Goal: Transaction & Acquisition: Book appointment/travel/reservation

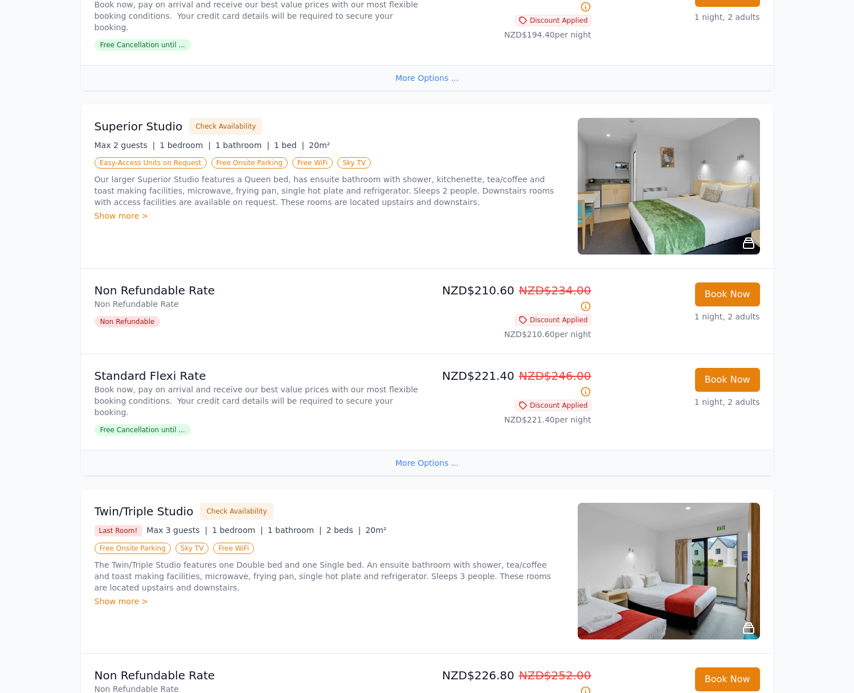
scroll to position [387, 0]
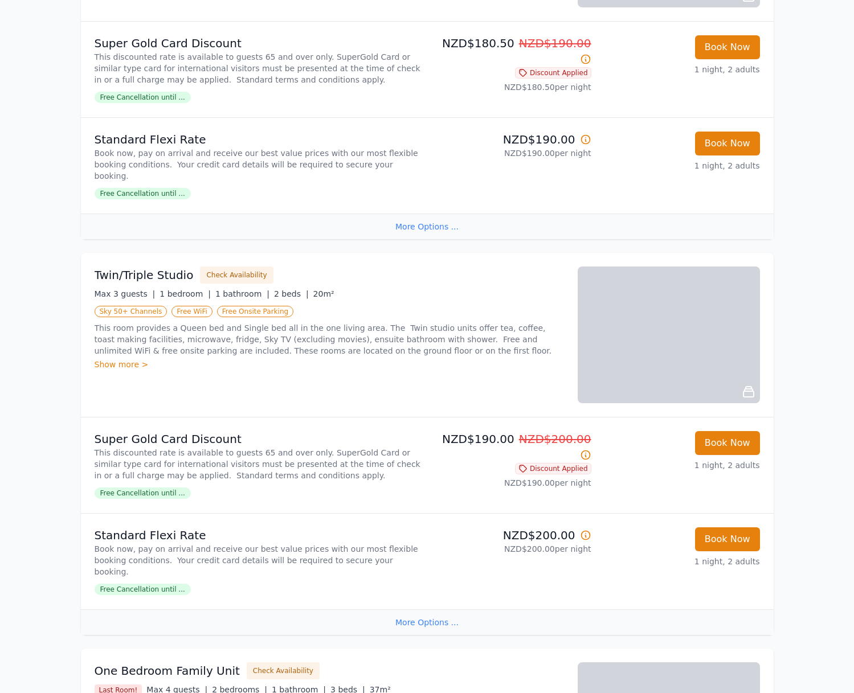
scroll to position [733, 0]
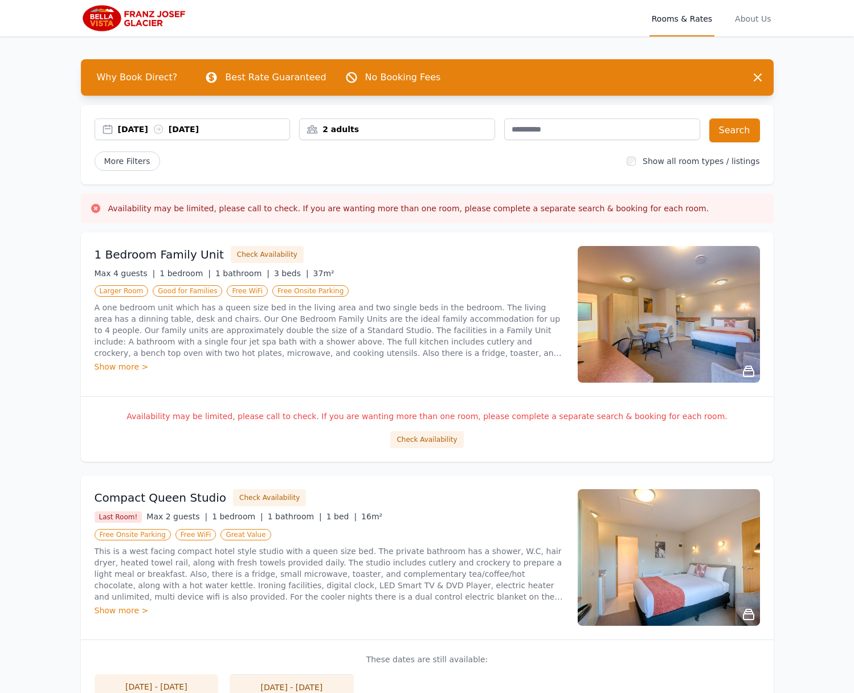
click at [121, 133] on div "27 Dec 2025 28 Dec 2025" at bounding box center [204, 129] width 172 height 11
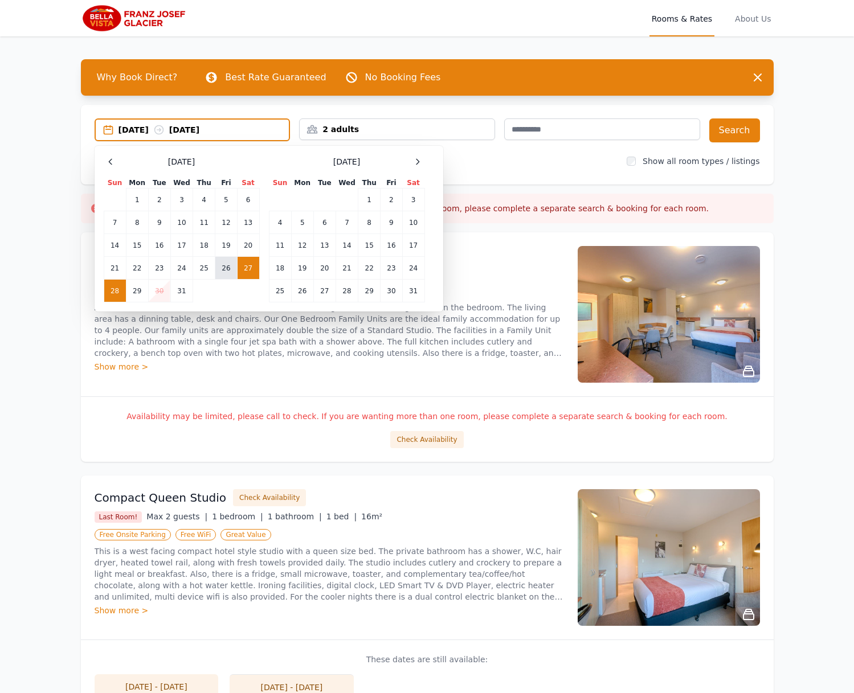
click at [230, 270] on td "26" at bounding box center [226, 268] width 22 height 23
click at [106, 289] on td "28" at bounding box center [115, 291] width 22 height 23
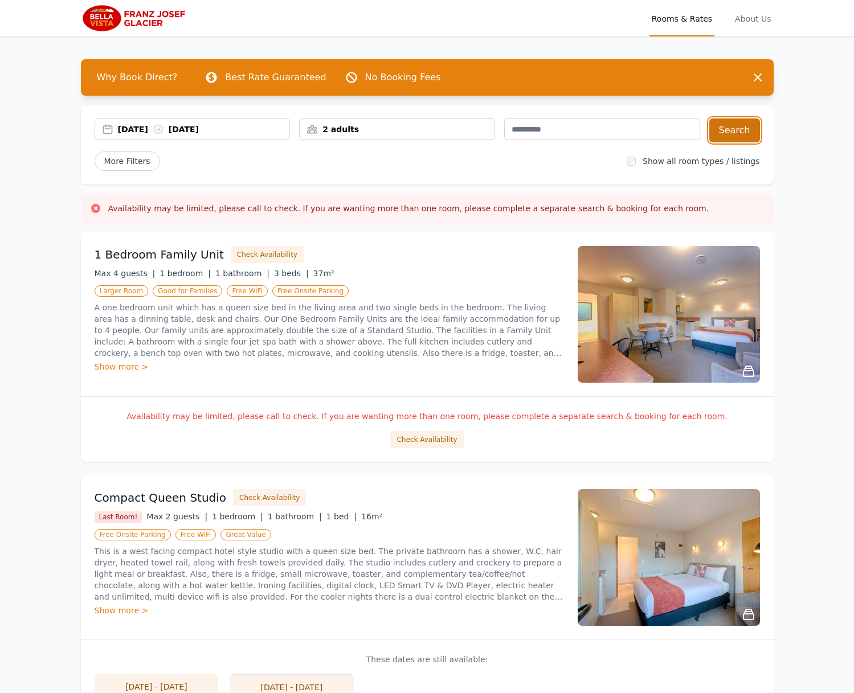
click at [729, 132] on button "Search" at bounding box center [734, 131] width 51 height 24
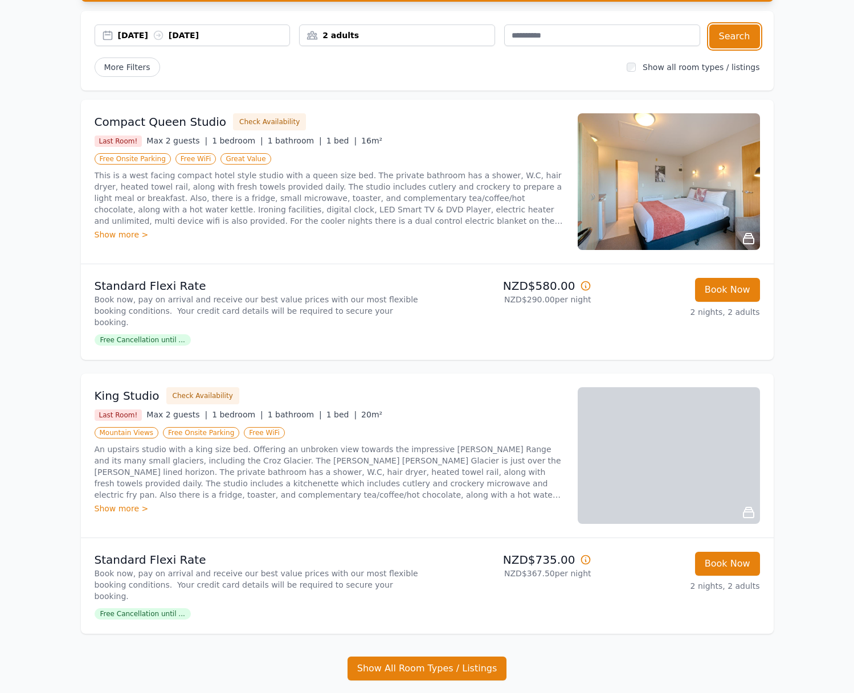
scroll to position [72, 0]
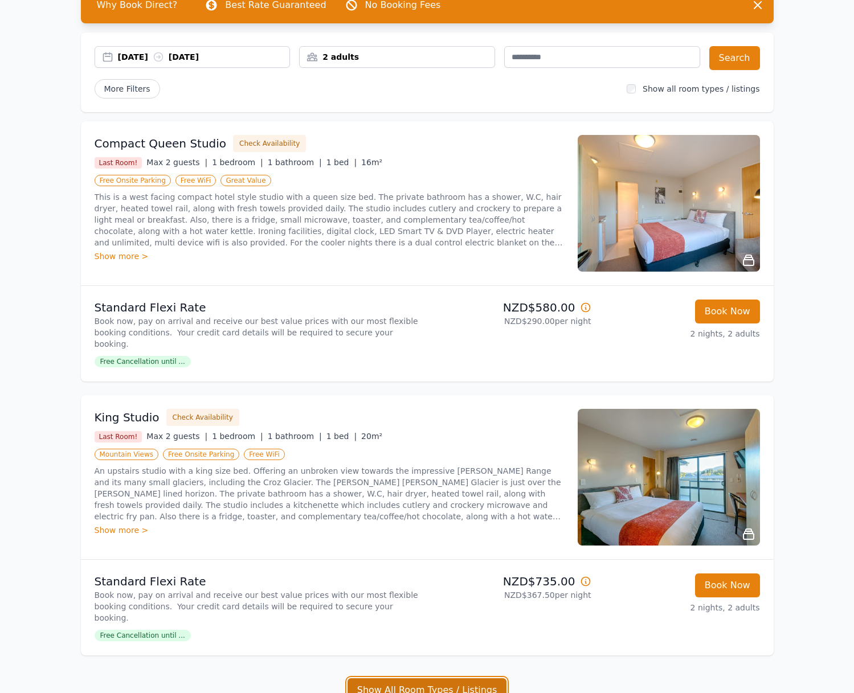
click at [479, 679] on button "Show All Room Types / Listings" at bounding box center [428, 691] width 160 height 24
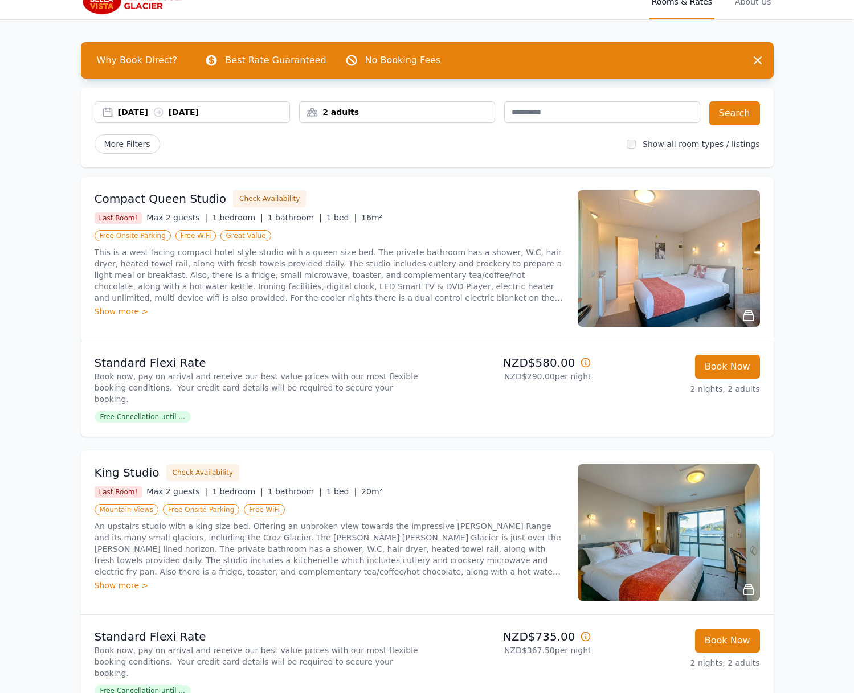
scroll to position [0, 0]
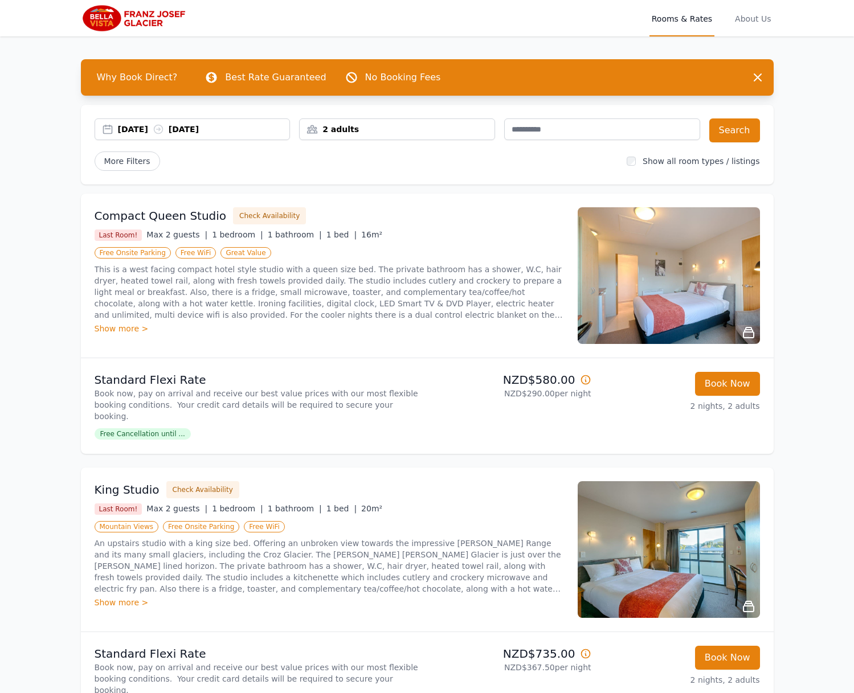
click at [156, 125] on div "26 Dec 2025 28 Dec 2025" at bounding box center [204, 129] width 172 height 11
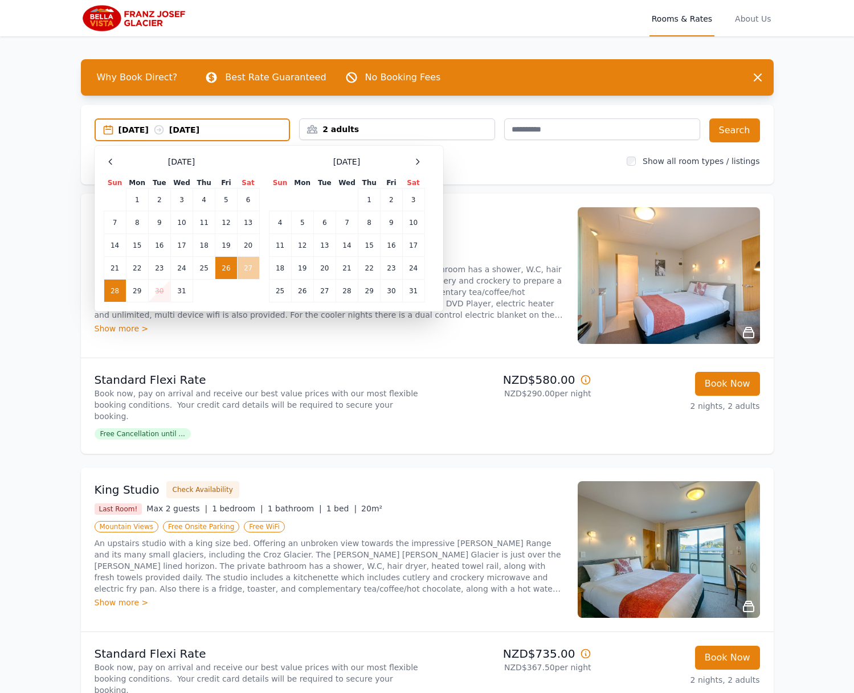
click at [247, 267] on td "27" at bounding box center [248, 268] width 22 height 23
click at [138, 292] on td "29" at bounding box center [137, 291] width 22 height 23
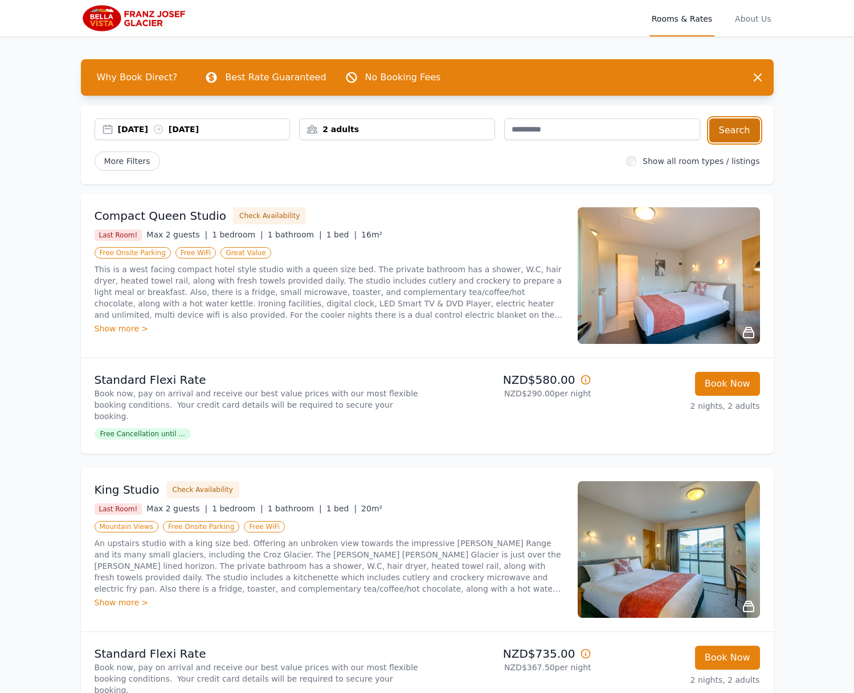
click at [728, 132] on button "Search" at bounding box center [734, 131] width 51 height 24
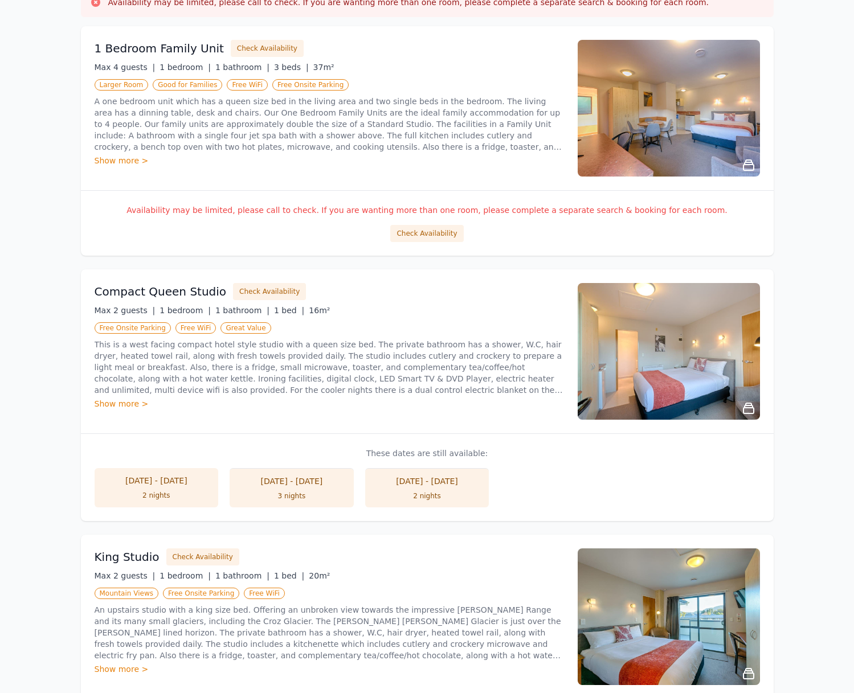
scroll to position [236, 0]
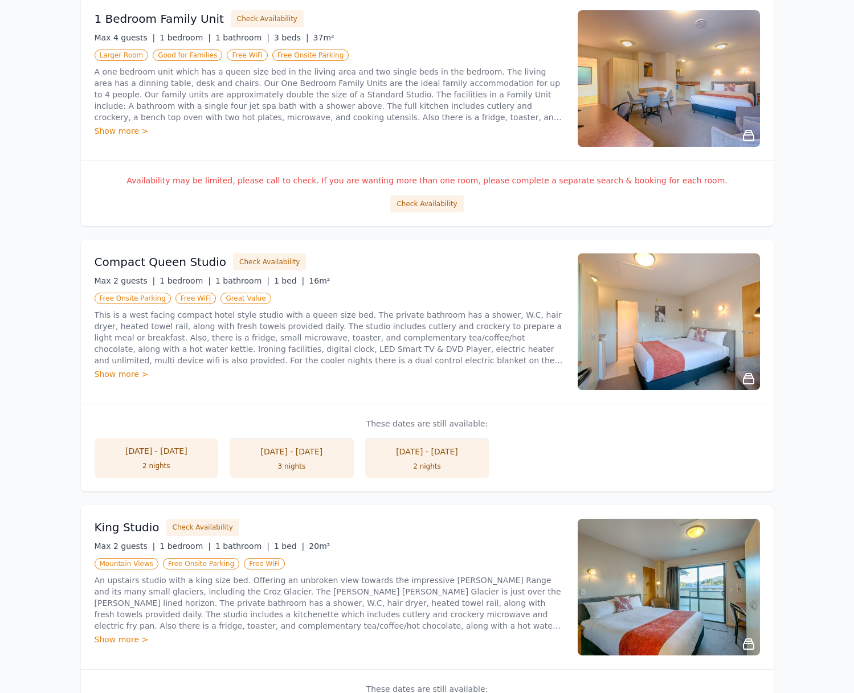
click at [418, 457] on div "26 Dec - 28 Dec" at bounding box center [427, 451] width 101 height 11
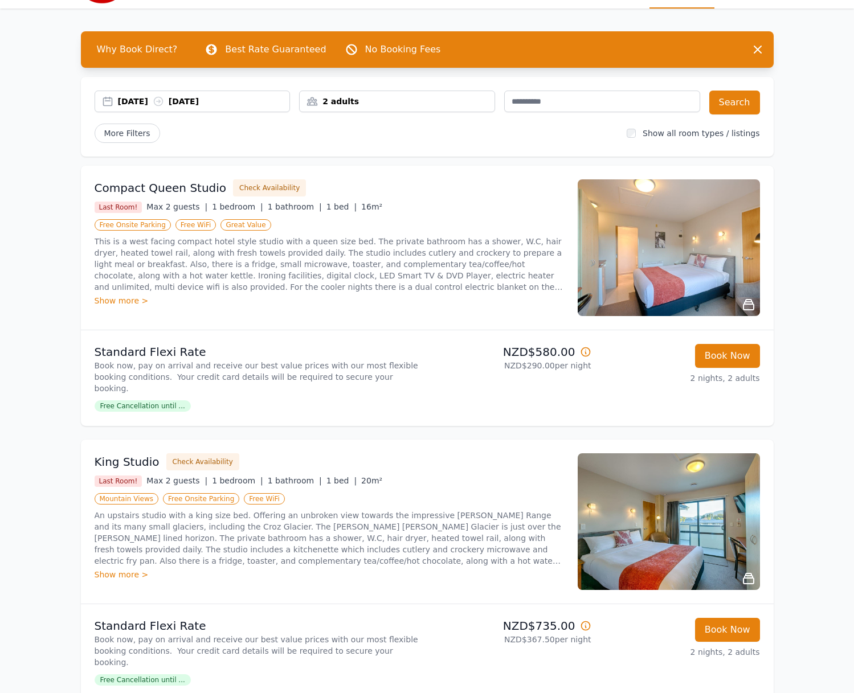
scroll to position [29, 0]
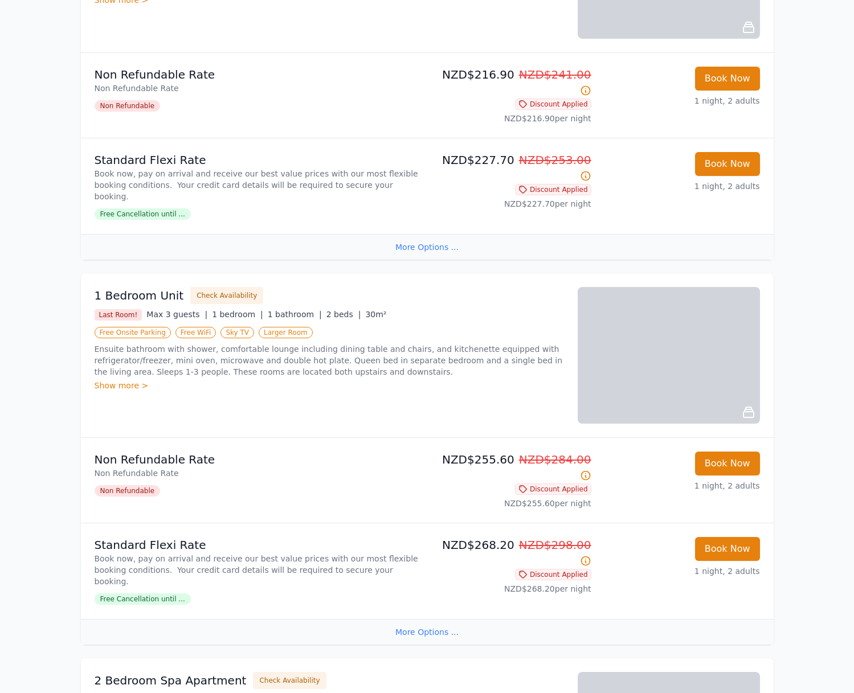
scroll to position [1105, 0]
